Goal: Task Accomplishment & Management: Manage account settings

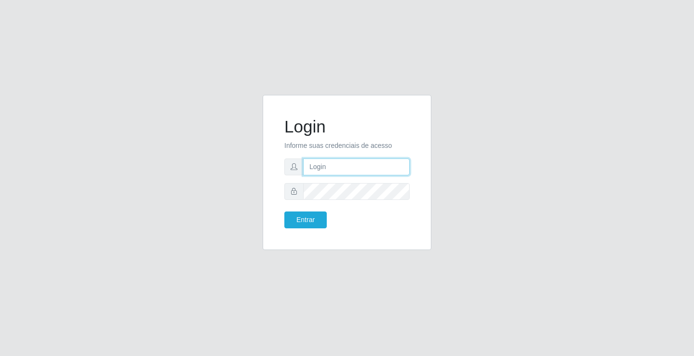
click at [324, 162] on input "text" at bounding box center [356, 166] width 106 height 17
type input "william@ideal"
click at [284, 211] on button "Entrar" at bounding box center [305, 219] width 42 height 17
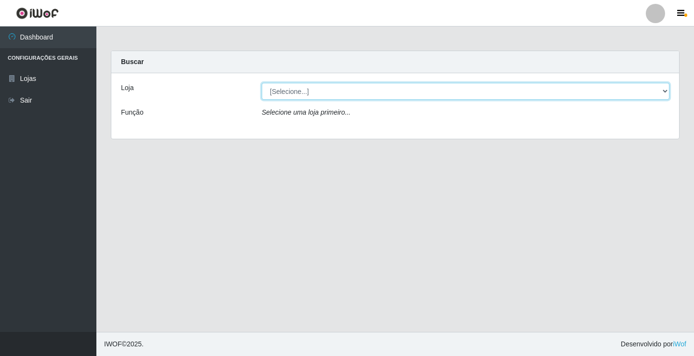
click at [304, 94] on select "[Selecione...] Ideal - Conceição" at bounding box center [465, 91] width 407 height 17
select select "231"
click at [262, 83] on select "[Selecione...] Ideal - Conceição" at bounding box center [465, 91] width 407 height 17
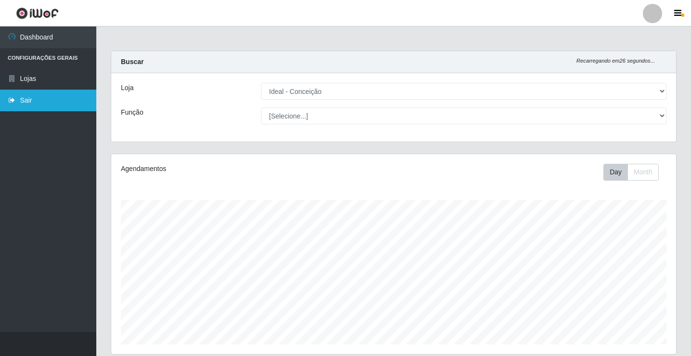
click at [20, 92] on link "Sair" at bounding box center [48, 101] width 96 height 22
